Goal: Understand process/instructions: Learn how to perform a task or action

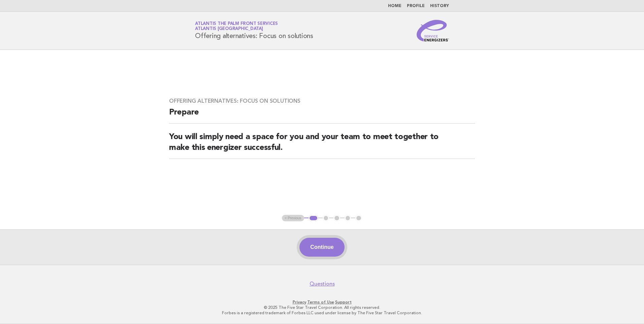
click at [317, 244] on button "Continue" at bounding box center [322, 247] width 45 height 19
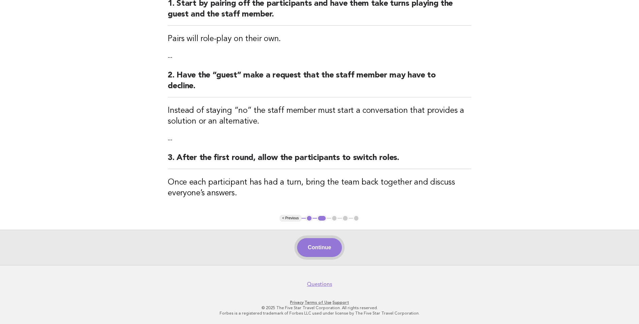
click at [321, 247] on button "Continue" at bounding box center [319, 247] width 45 height 19
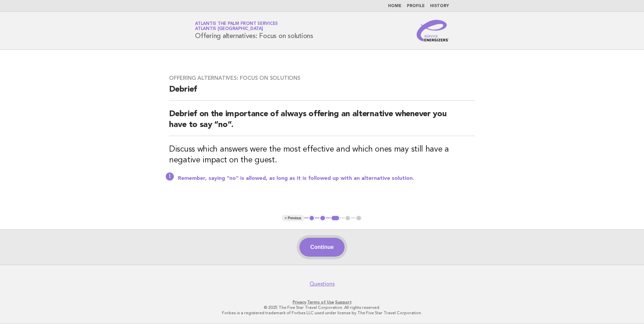
click at [326, 245] on button "Continue" at bounding box center [322, 247] width 45 height 19
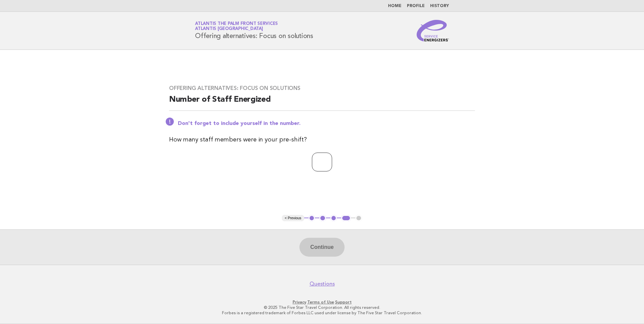
click at [327, 170] on input "number" at bounding box center [322, 162] width 20 height 19
type input "*"
click at [321, 249] on button "Continue" at bounding box center [322, 247] width 45 height 19
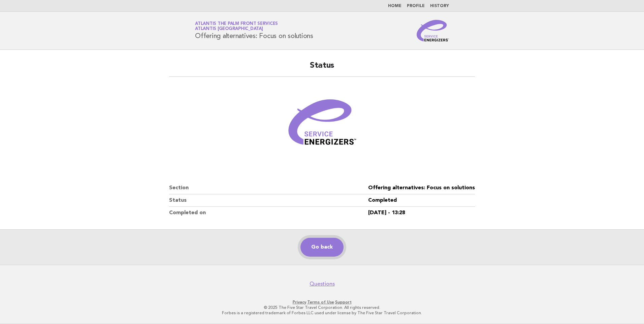
click at [331, 243] on link "Go back" at bounding box center [322, 247] width 43 height 19
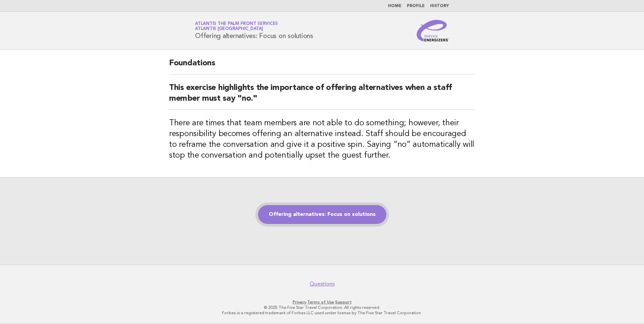
click at [308, 214] on link "Offering alternatives: Focus on solutions" at bounding box center [322, 214] width 128 height 19
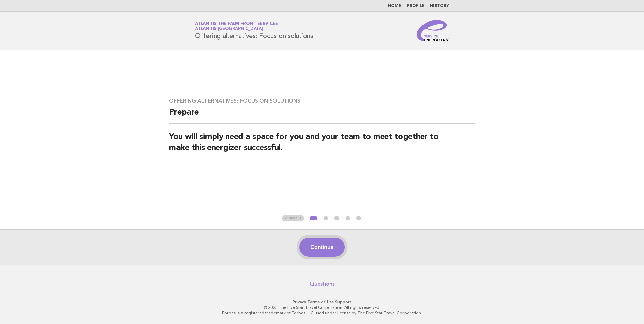
click at [313, 248] on button "Continue" at bounding box center [322, 247] width 45 height 19
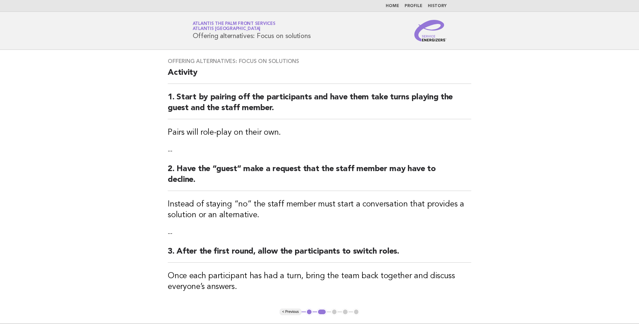
scroll to position [34, 0]
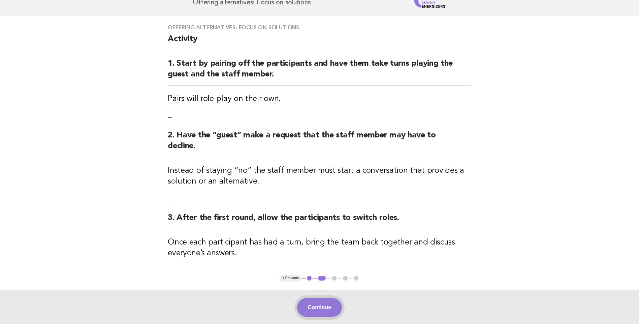
click at [326, 306] on button "Continue" at bounding box center [319, 307] width 45 height 19
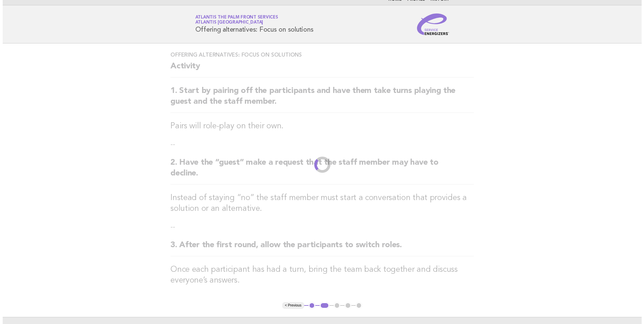
scroll to position [0, 0]
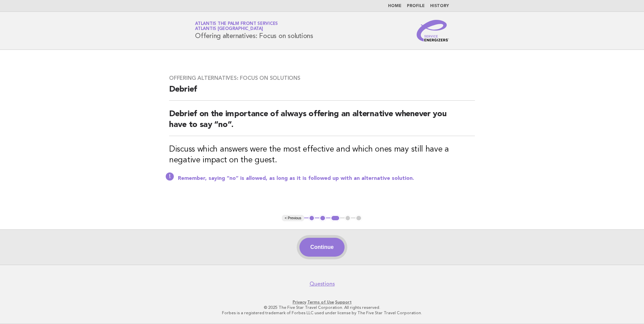
click at [323, 246] on button "Continue" at bounding box center [322, 247] width 45 height 19
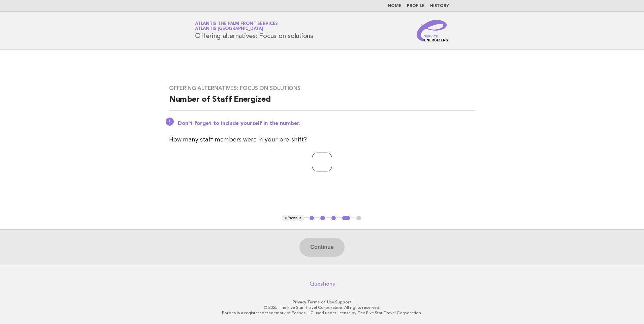
click at [317, 165] on input "number" at bounding box center [322, 162] width 20 height 19
type input "*"
click at [317, 249] on button "Continue" at bounding box center [322, 247] width 45 height 19
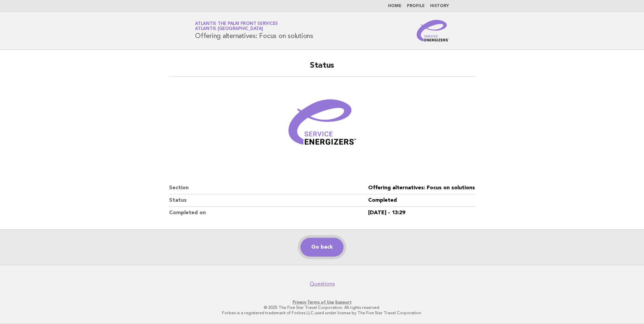
click at [329, 248] on link "Go back" at bounding box center [322, 247] width 43 height 19
